Goal: Task Accomplishment & Management: Manage account settings

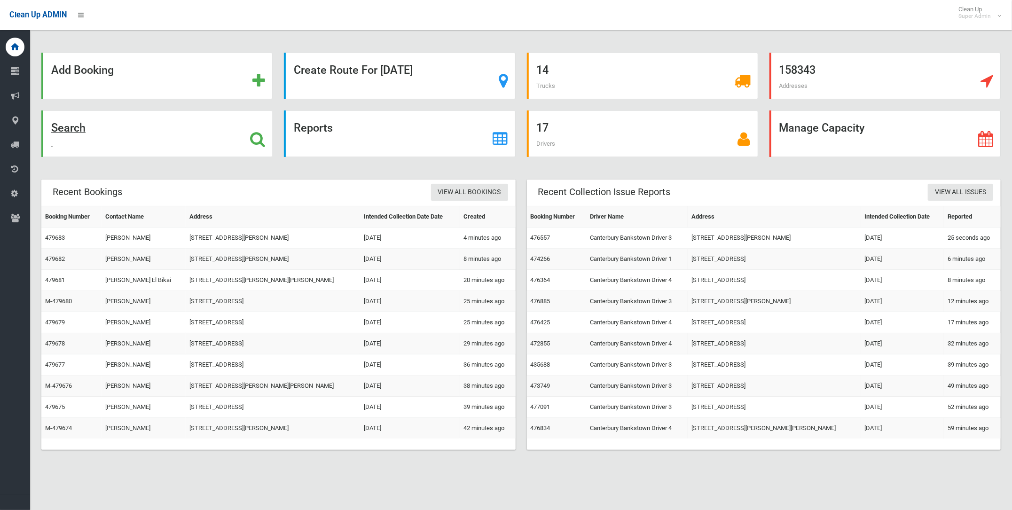
click at [66, 122] on strong "Search" at bounding box center [68, 127] width 34 height 13
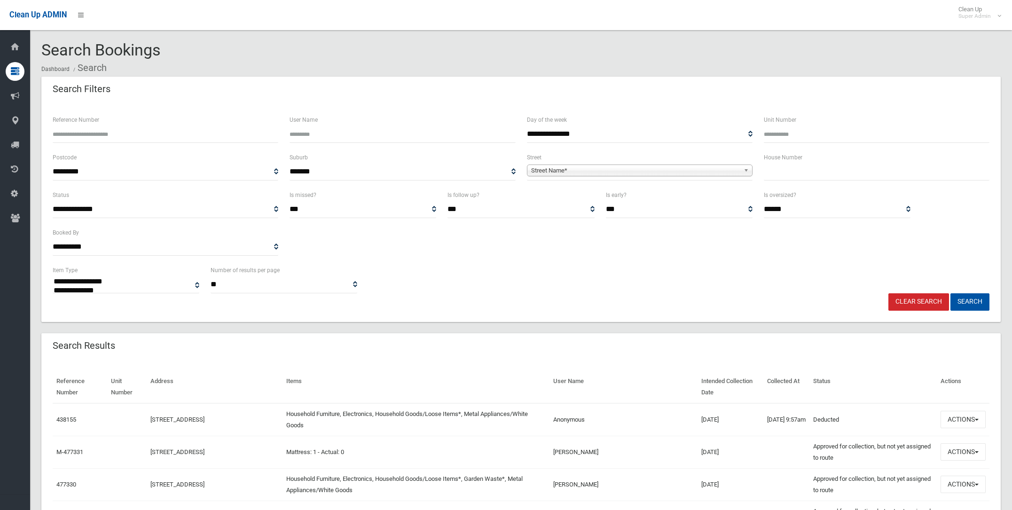
select select
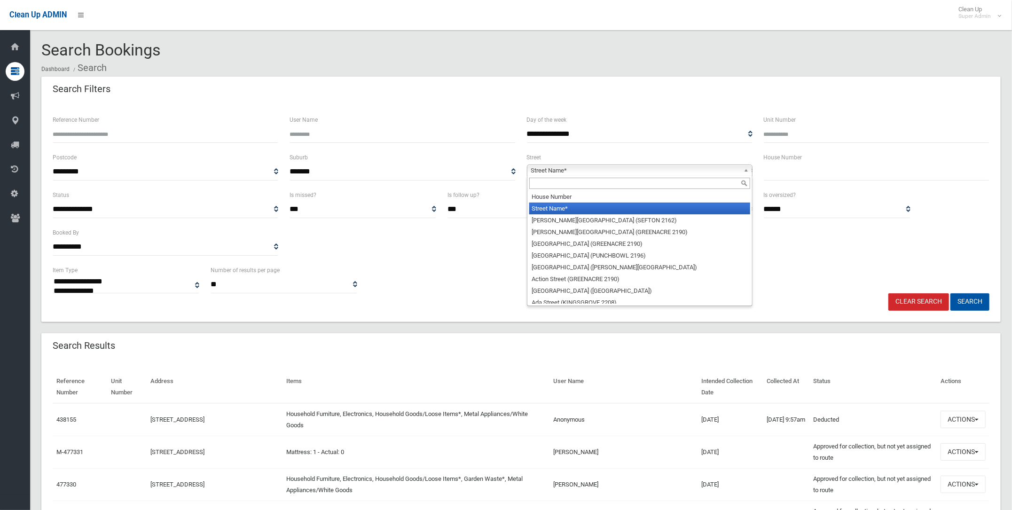
click at [558, 171] on span "Street Name*" at bounding box center [635, 170] width 209 height 11
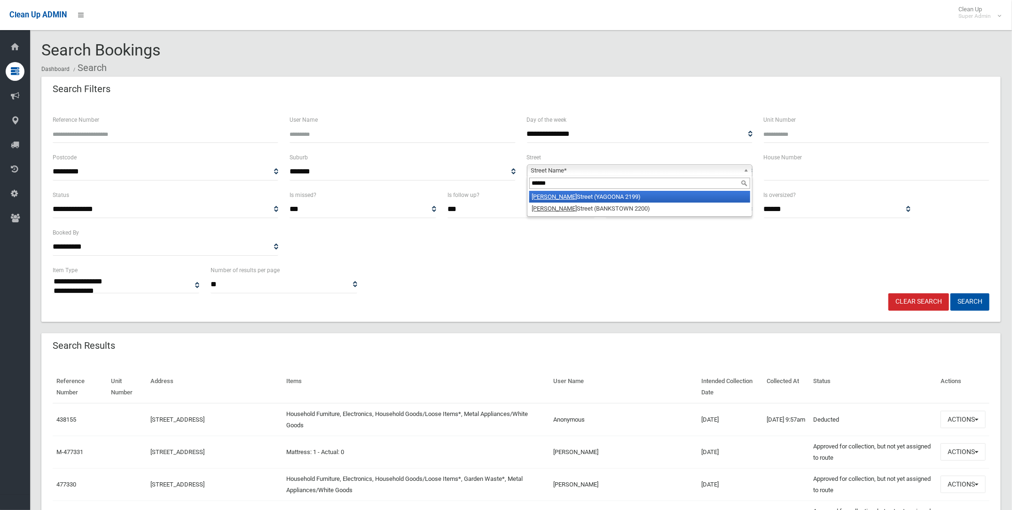
type input "******"
click at [559, 196] on li "Dutton Street (YAGOONA 2199)" at bounding box center [639, 197] width 221 height 12
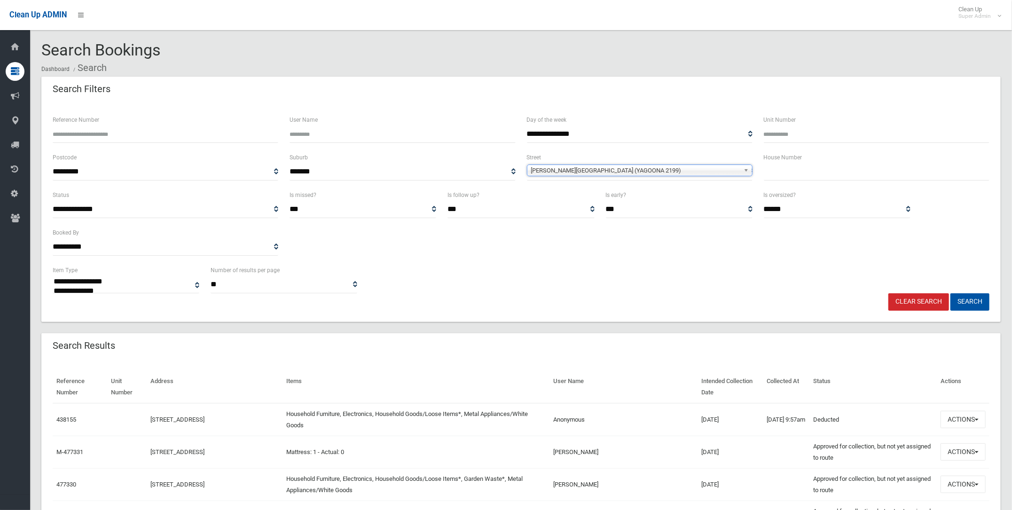
click at [774, 169] on input "text" at bounding box center [877, 171] width 226 height 17
type input "***"
click at [950, 293] on button "Search" at bounding box center [969, 301] width 39 height 17
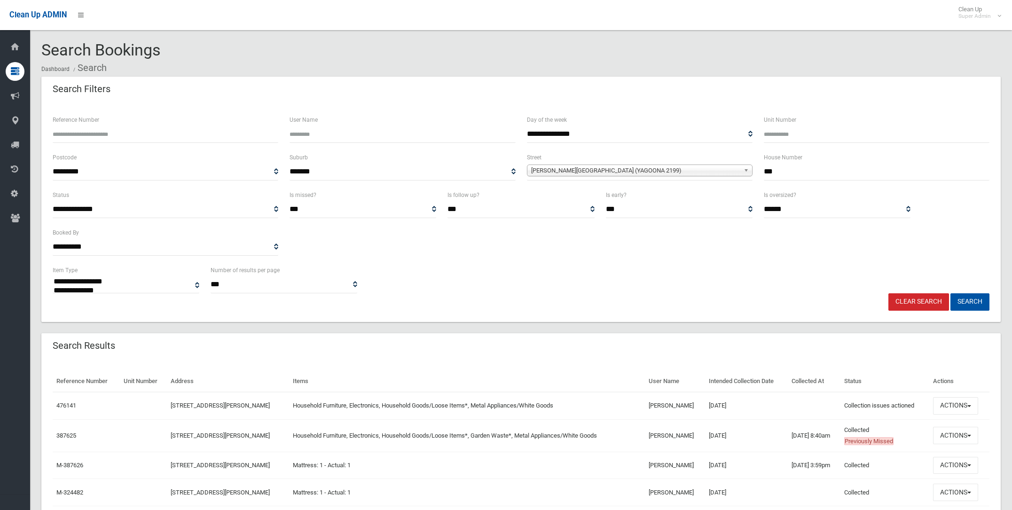
select select
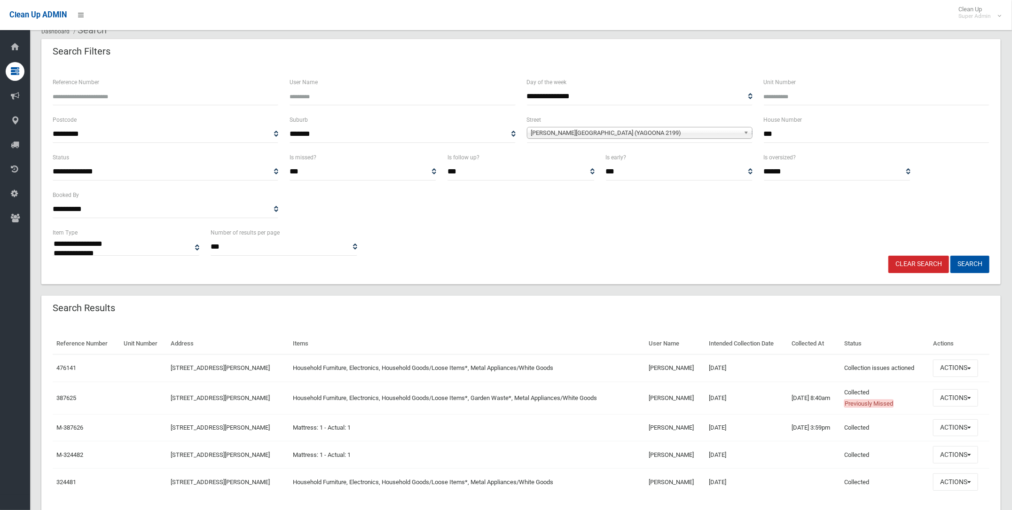
scroll to position [58, 0]
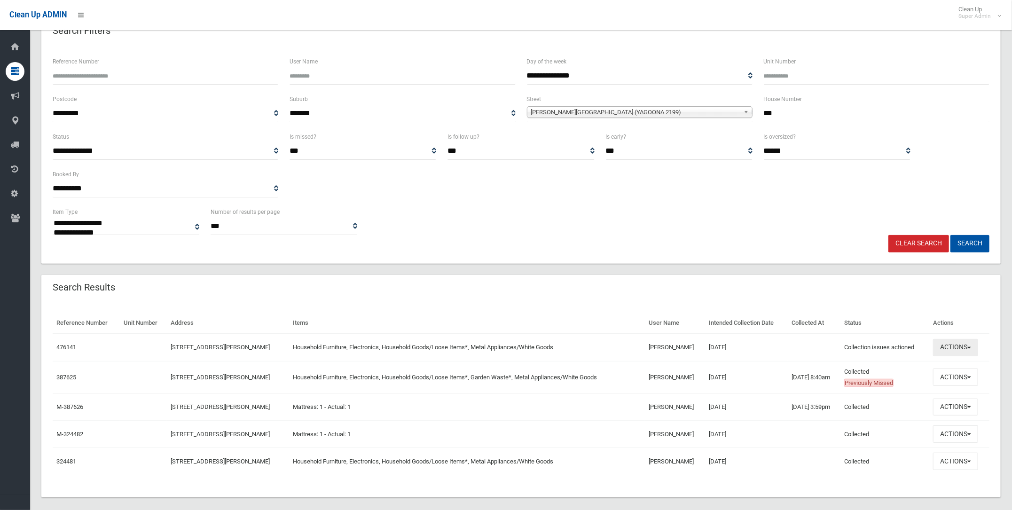
click at [957, 344] on button "Actions" at bounding box center [955, 347] width 45 height 17
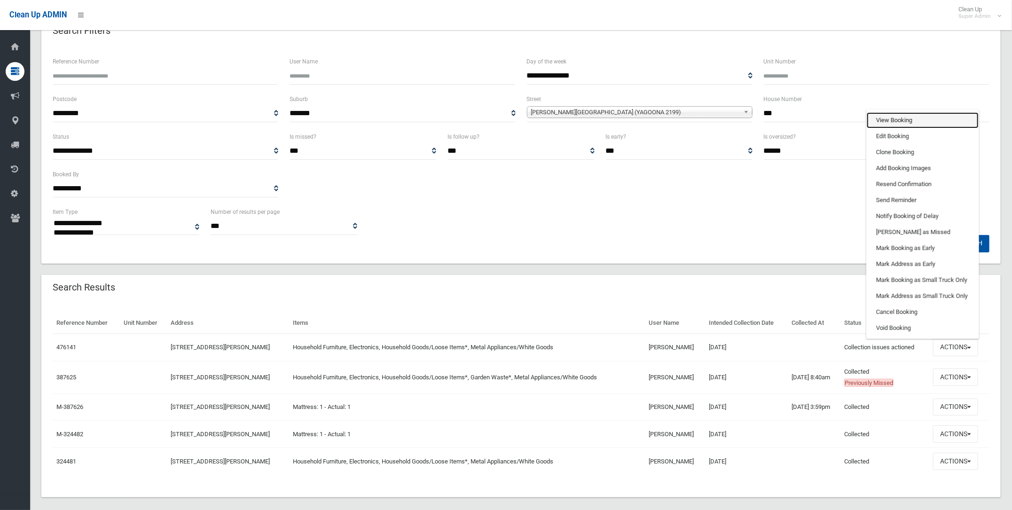
click at [890, 116] on link "View Booking" at bounding box center [922, 120] width 112 height 16
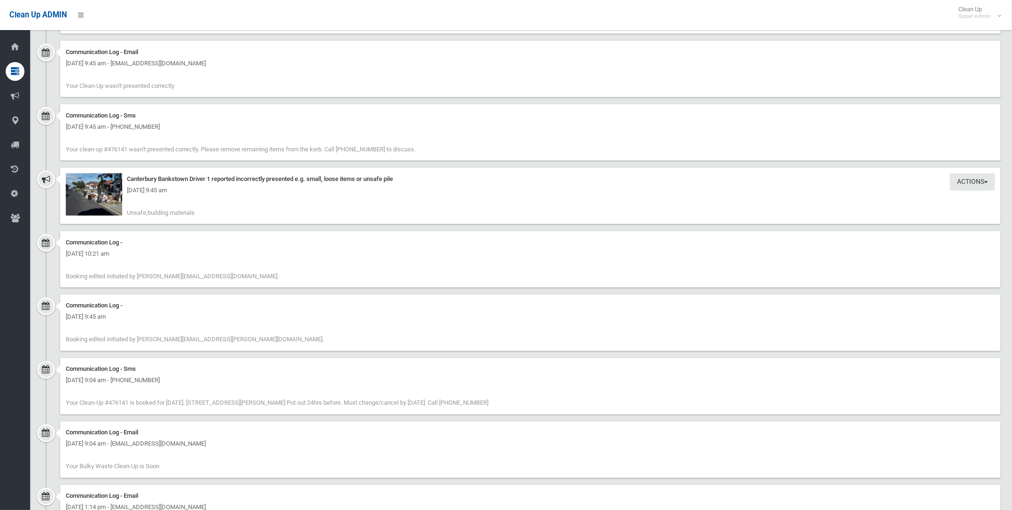
scroll to position [872, 0]
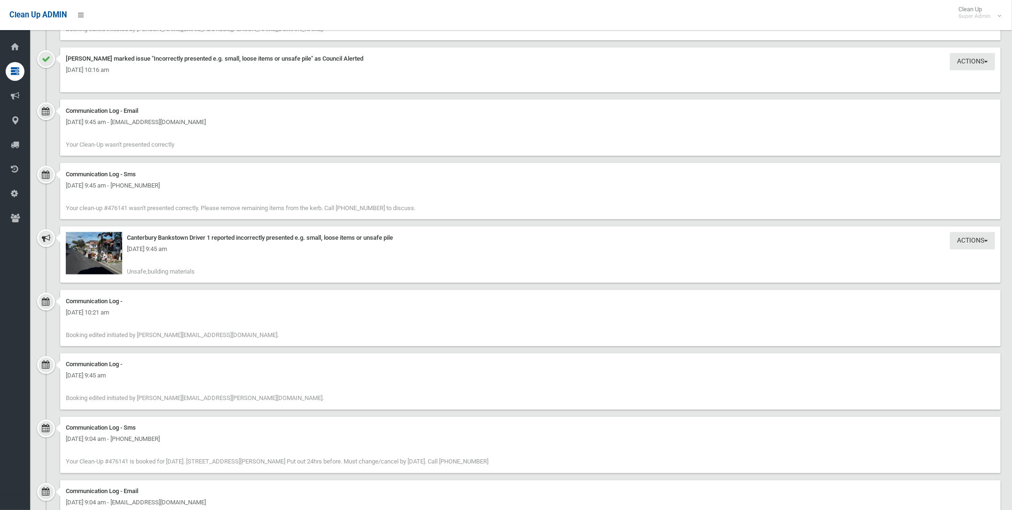
click at [97, 250] on div "Monday 18th August 2025 - 9:45 am" at bounding box center [530, 248] width 929 height 11
click at [102, 250] on div "Monday 18th August 2025 - 9:45 am" at bounding box center [530, 248] width 929 height 11
click at [82, 257] on img at bounding box center [94, 253] width 56 height 42
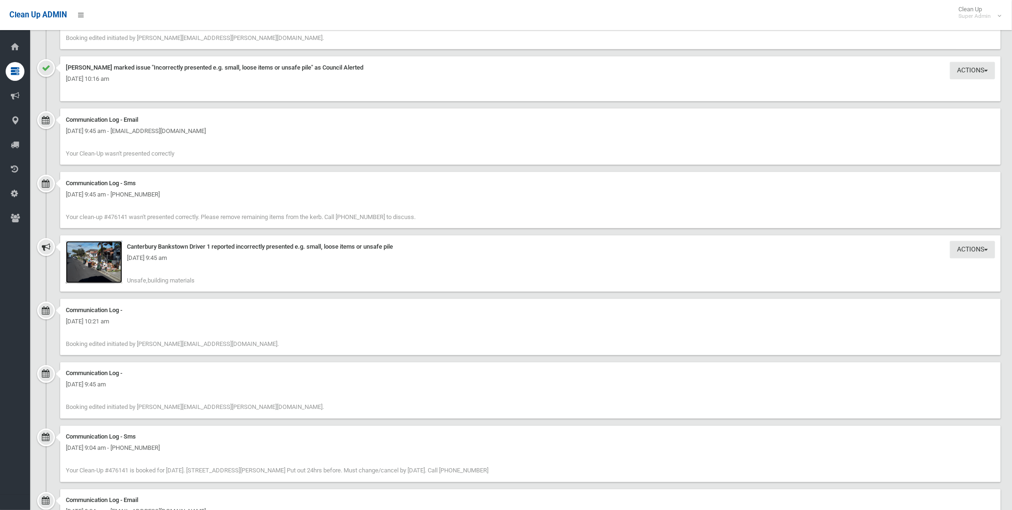
scroll to position [881, 0]
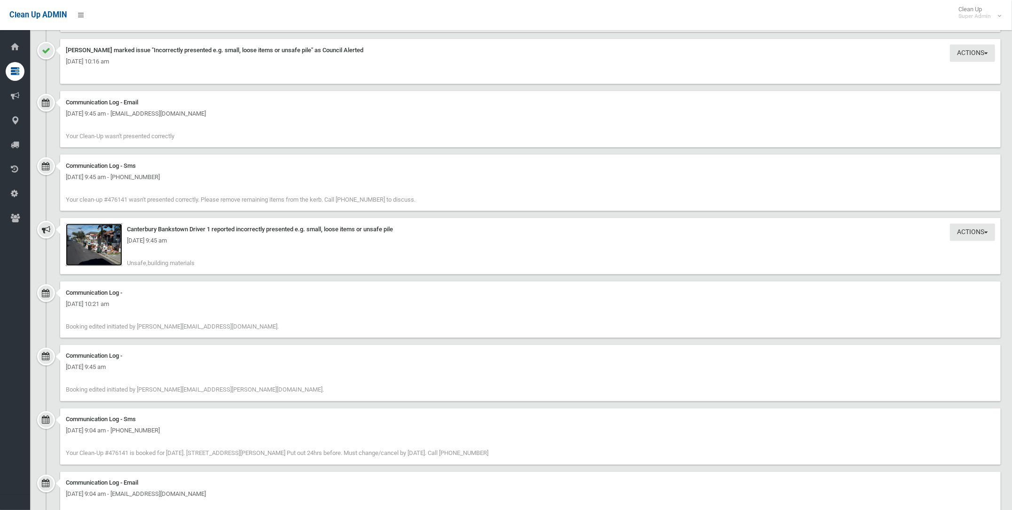
click at [82, 249] on img at bounding box center [94, 245] width 56 height 42
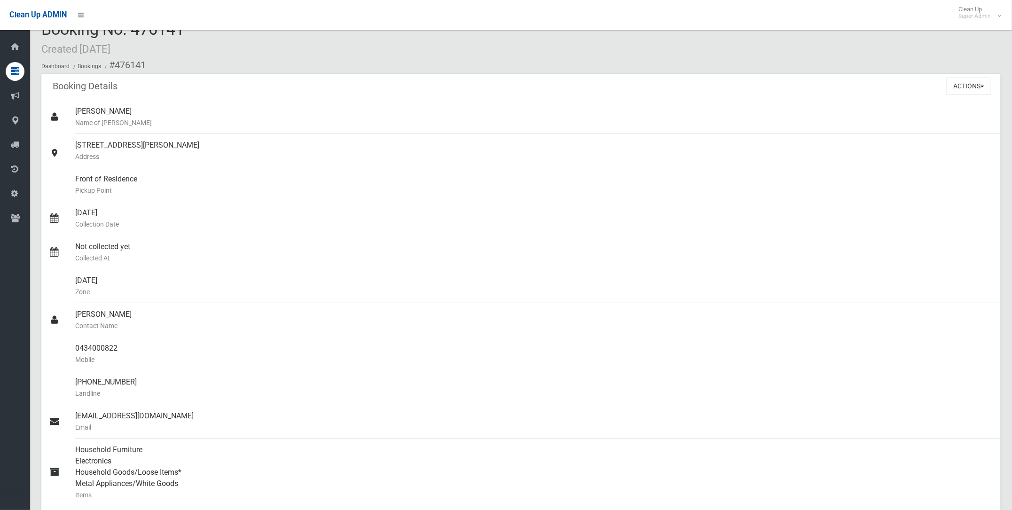
scroll to position [0, 0]
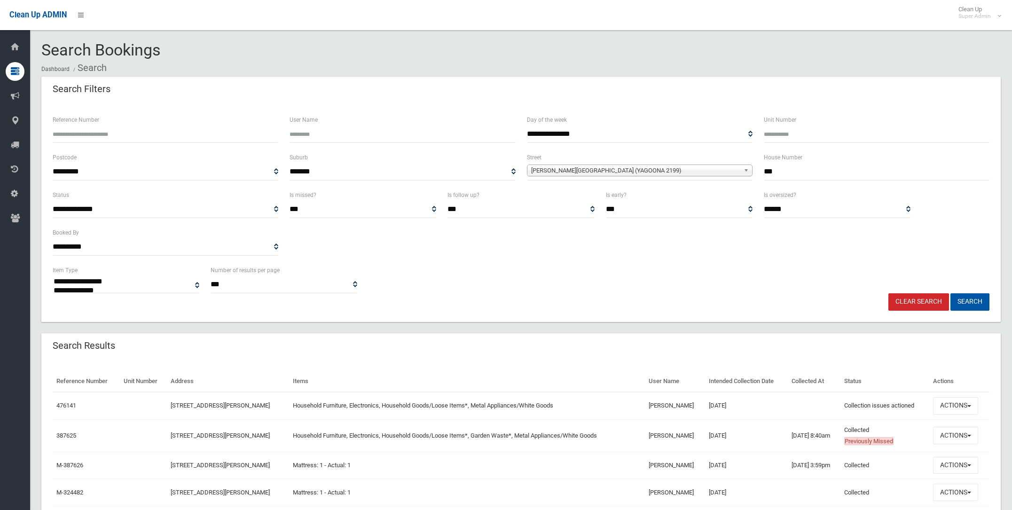
select select
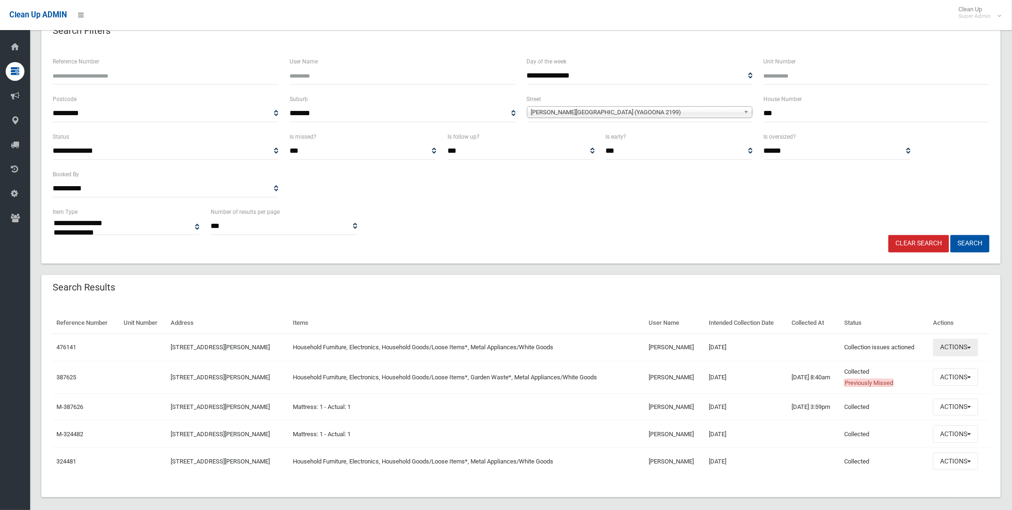
click at [953, 341] on button "Actions" at bounding box center [955, 347] width 45 height 17
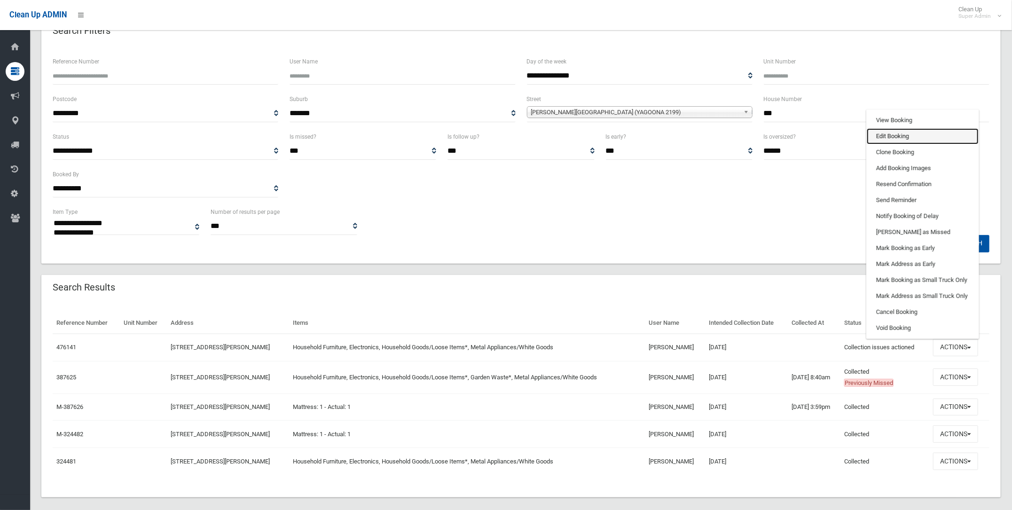
click at [886, 131] on link "Edit Booking" at bounding box center [922, 136] width 112 height 16
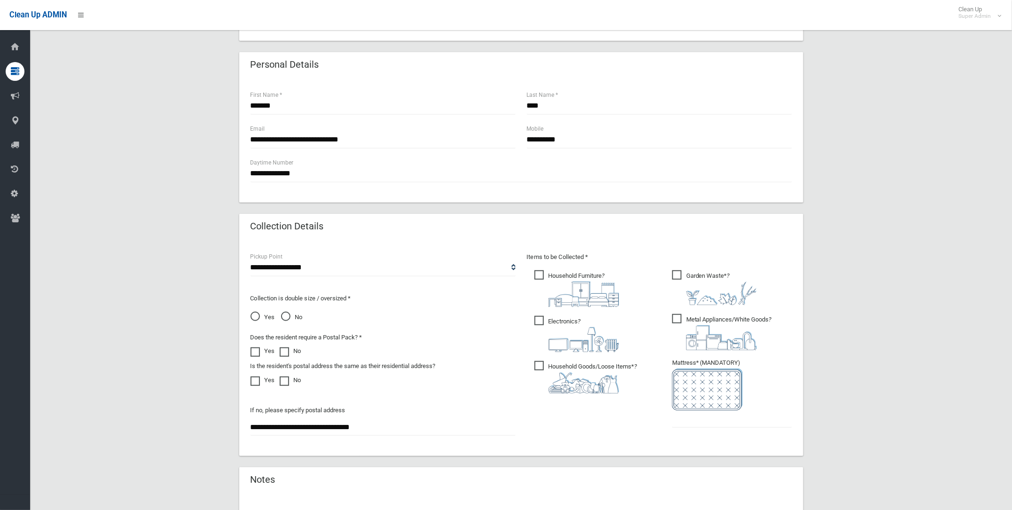
scroll to position [564, 0]
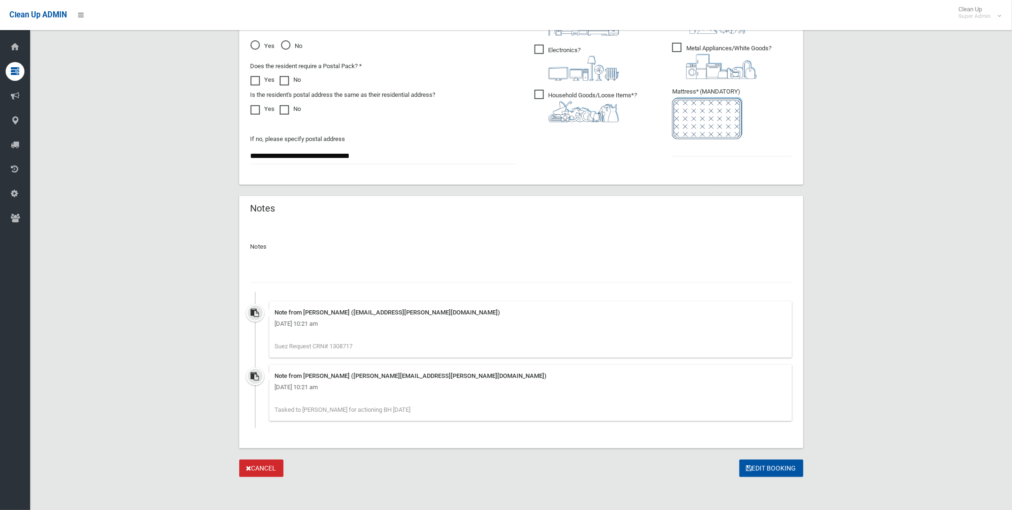
click at [264, 262] on div at bounding box center [520, 270] width 541 height 25
click at [265, 267] on input "text" at bounding box center [520, 273] width 541 height 17
click at [414, 271] on input "**********" at bounding box center [520, 273] width 541 height 17
click at [474, 272] on input "**********" at bounding box center [520, 273] width 541 height 17
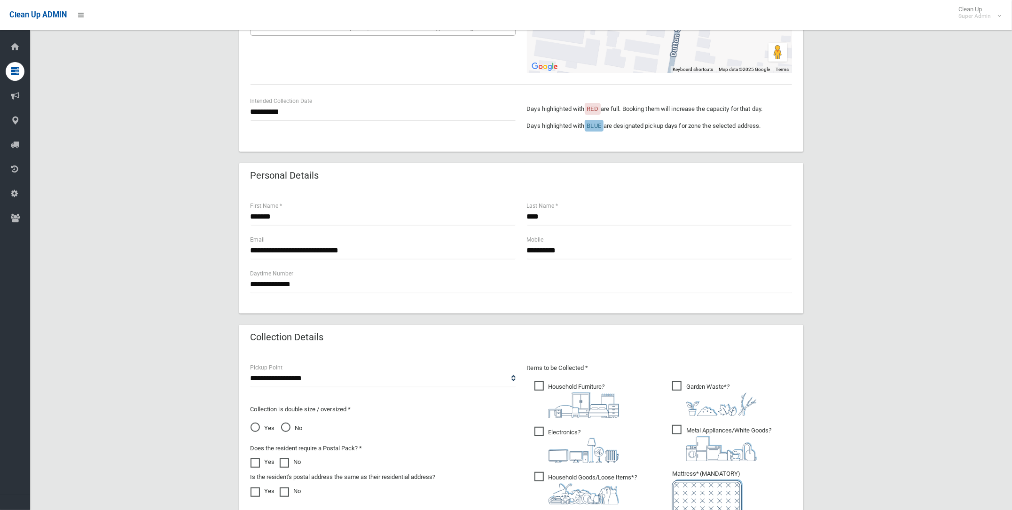
scroll to position [388, 0]
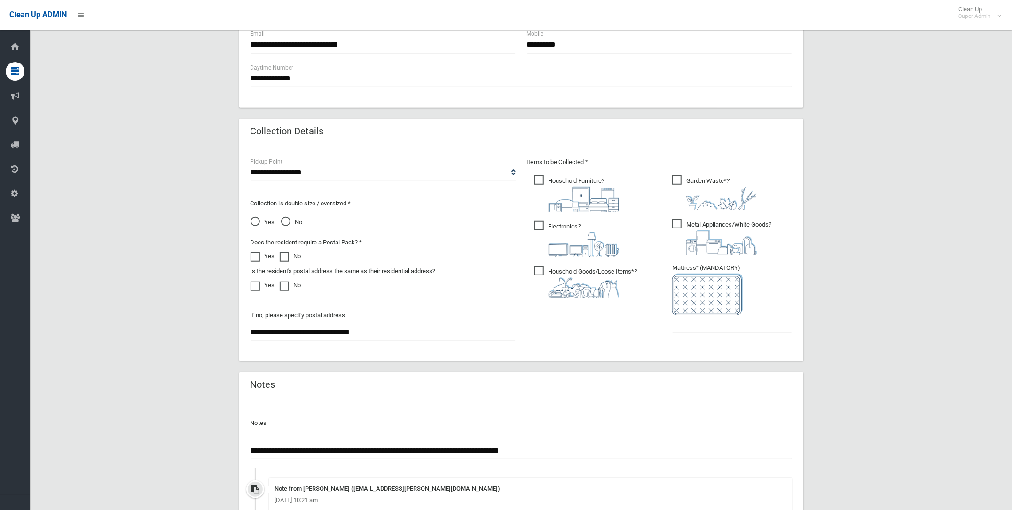
type input "**********"
click at [681, 322] on input "text" at bounding box center [732, 323] width 120 height 17
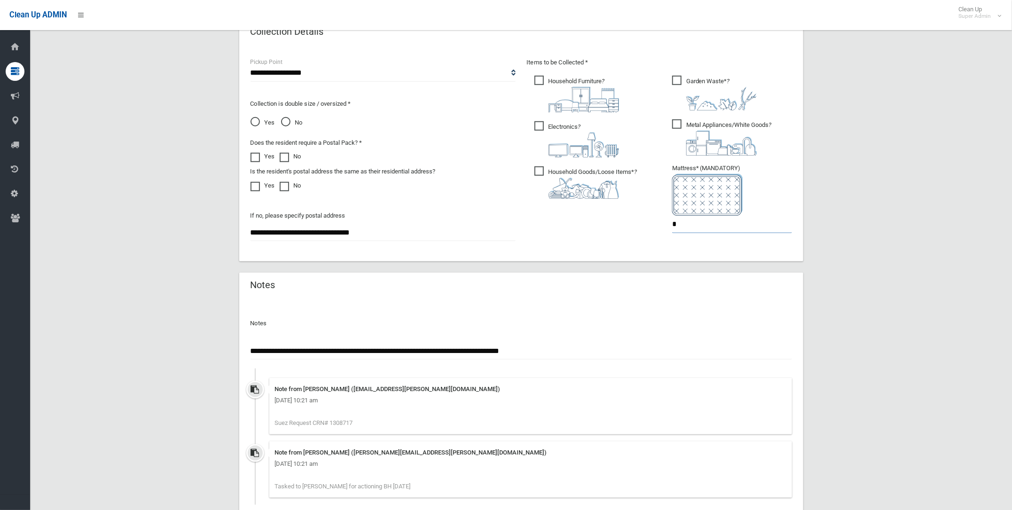
scroll to position [564, 0]
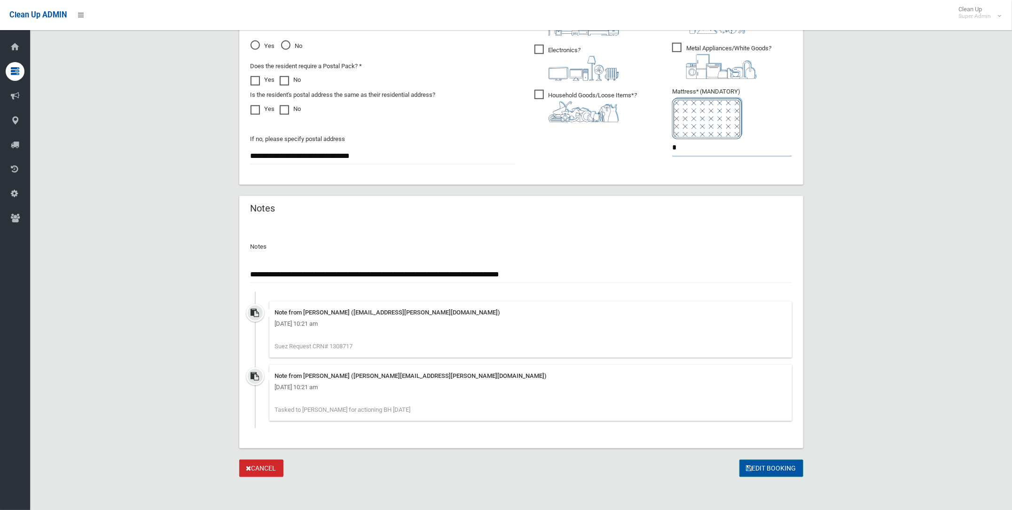
type input "*"
click at [772, 465] on button "Edit Booking" at bounding box center [771, 468] width 64 height 17
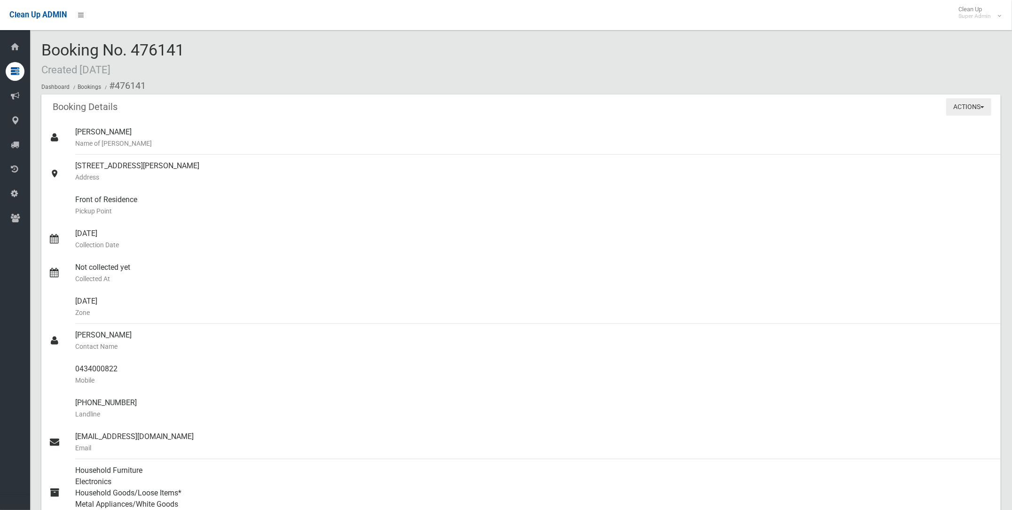
click at [959, 101] on button "Actions" at bounding box center [968, 106] width 45 height 17
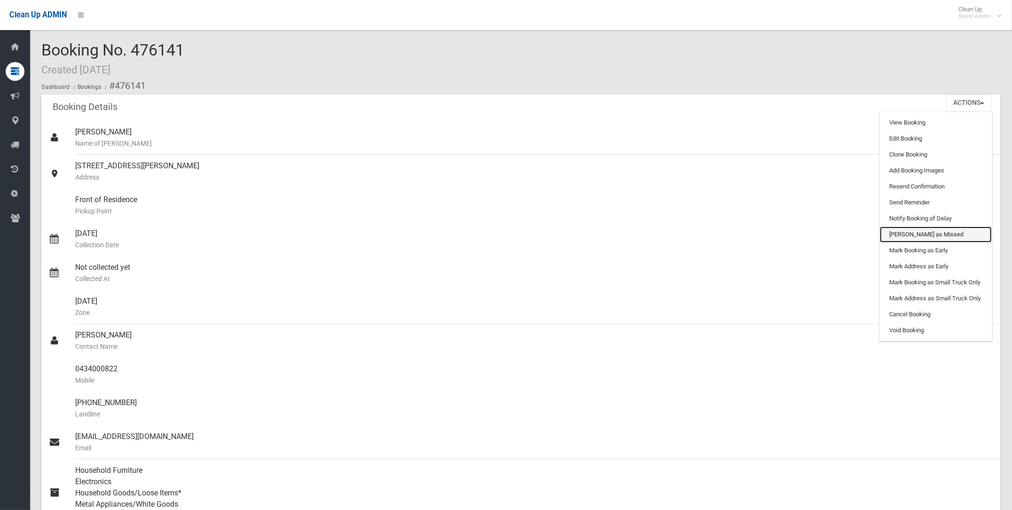
click at [913, 230] on link "Mark as Missed" at bounding box center [936, 234] width 112 height 16
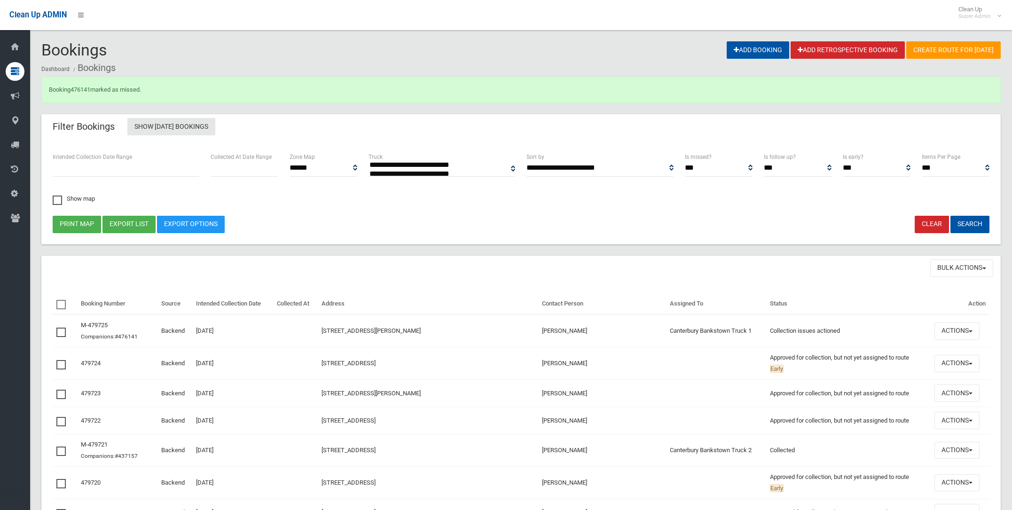
select select
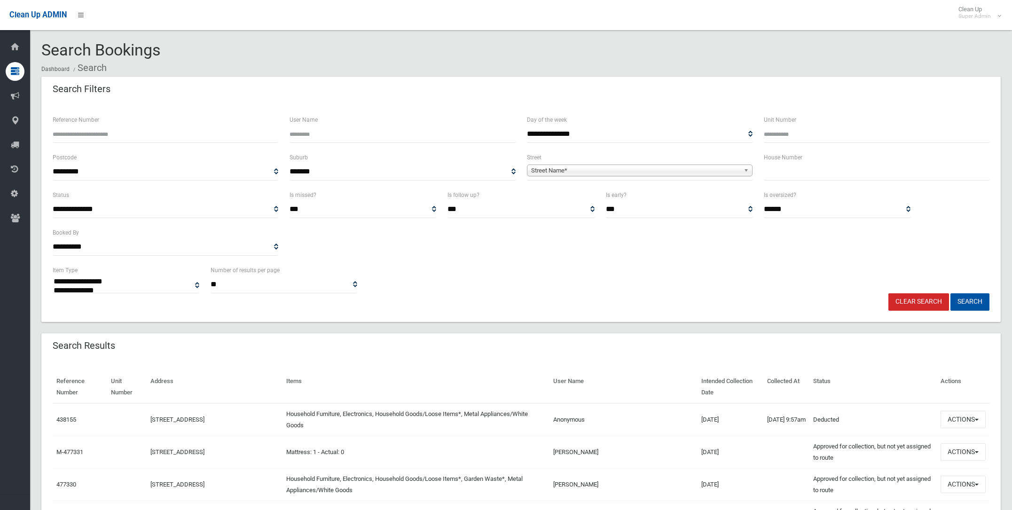
select select
click at [571, 169] on span "Street Name*" at bounding box center [635, 170] width 209 height 11
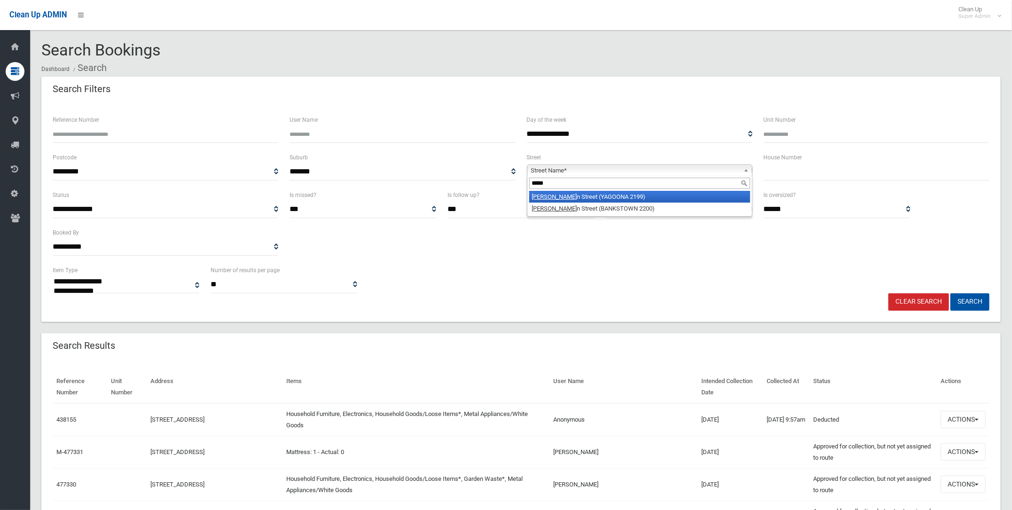
type input "*****"
click at [556, 196] on li "[PERSON_NAME][GEOGRAPHIC_DATA] (YAGOONA 2199)" at bounding box center [639, 197] width 221 height 12
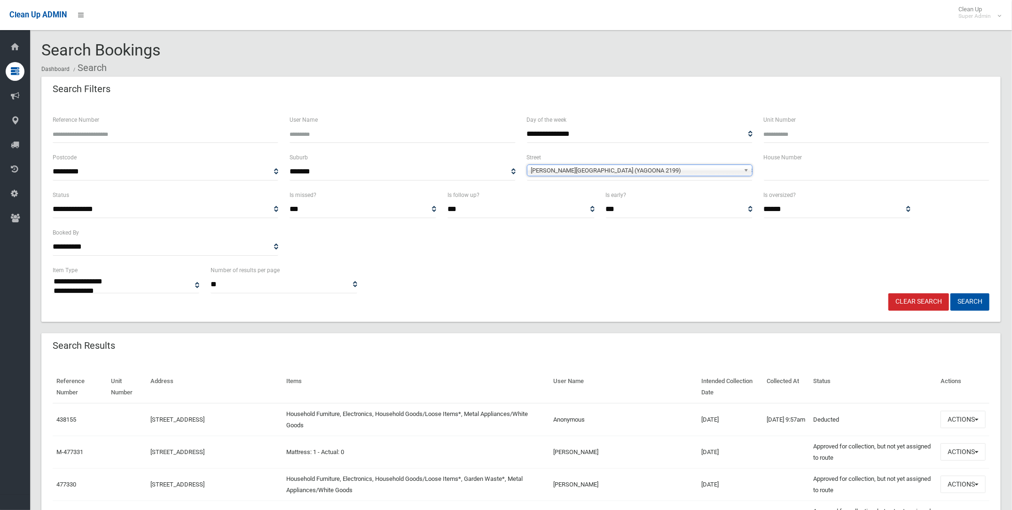
click at [793, 173] on input "text" at bounding box center [877, 171] width 226 height 17
type input "***"
click at [972, 302] on button "Search" at bounding box center [969, 301] width 39 height 17
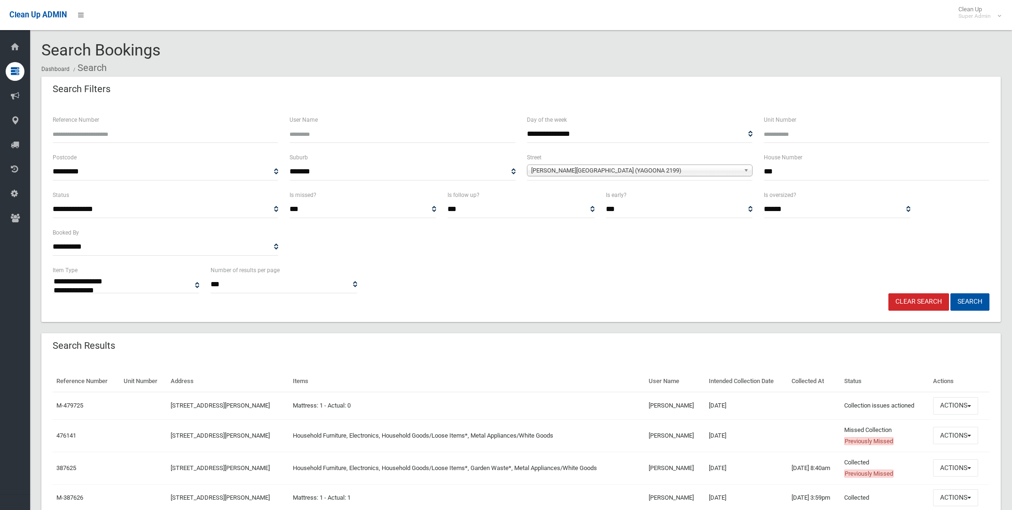
select select
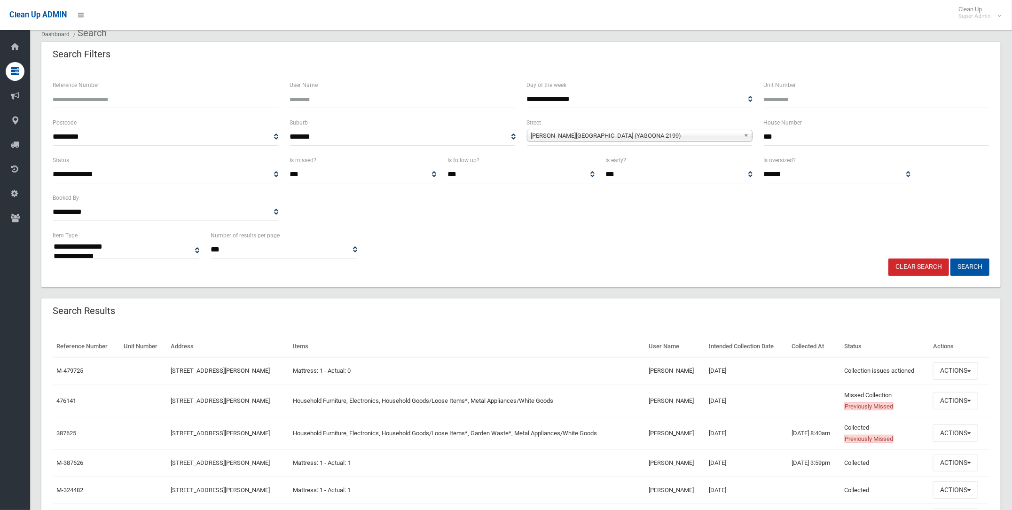
scroll to position [58, 0]
